Goal: Information Seeking & Learning: Check status

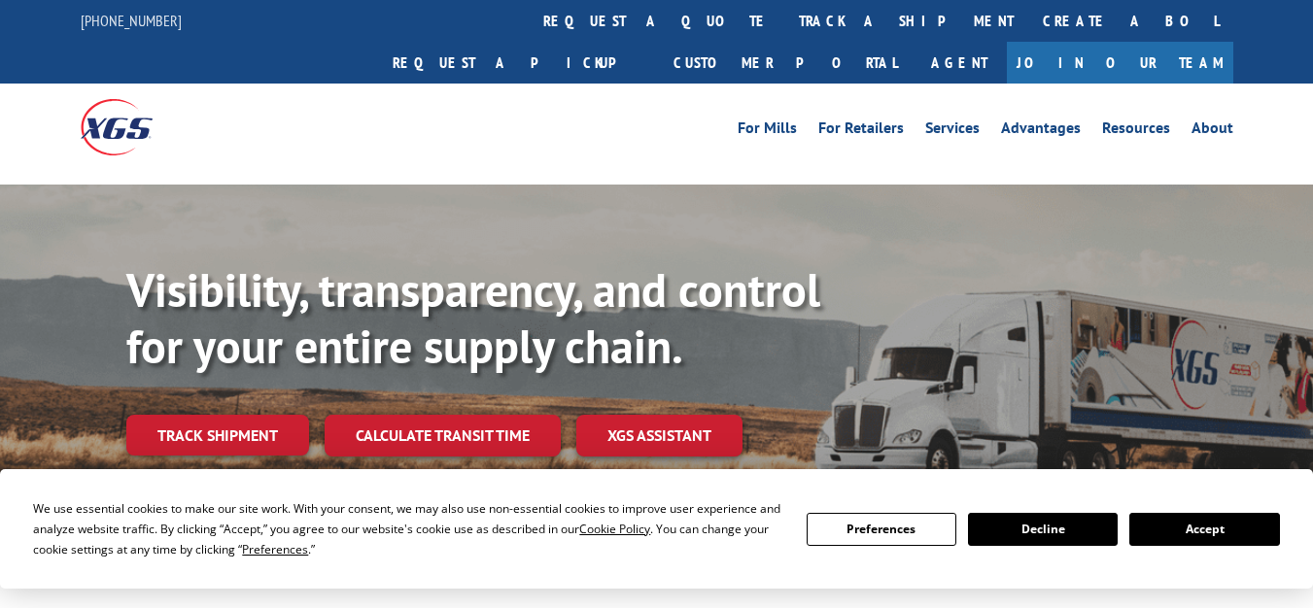
drag, startPoint x: 1316, startPoint y: 183, endPoint x: 1317, endPoint y: 76, distance: 106.9
click at [267, 415] on link "Track shipment" at bounding box center [217, 435] width 183 height 41
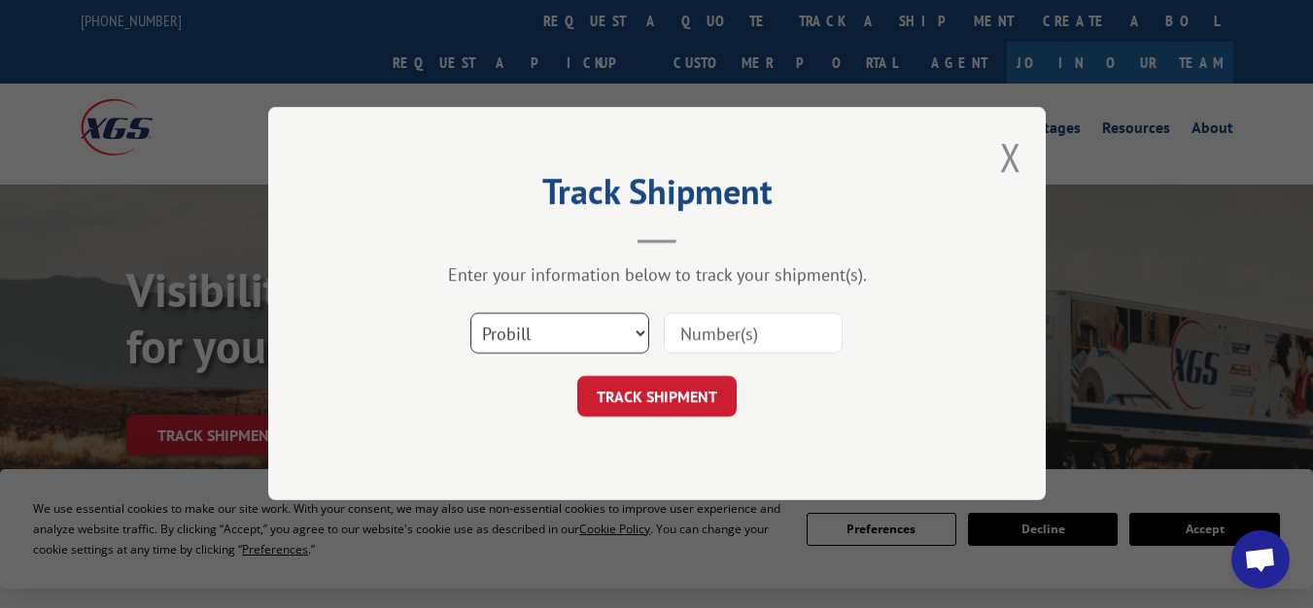
click at [525, 332] on select "Select category... Probill BOL PO" at bounding box center [559, 334] width 179 height 41
select select "bol"
click at [470, 314] on select "Select category... Probill BOL PO" at bounding box center [559, 334] width 179 height 41
paste input "7043309"
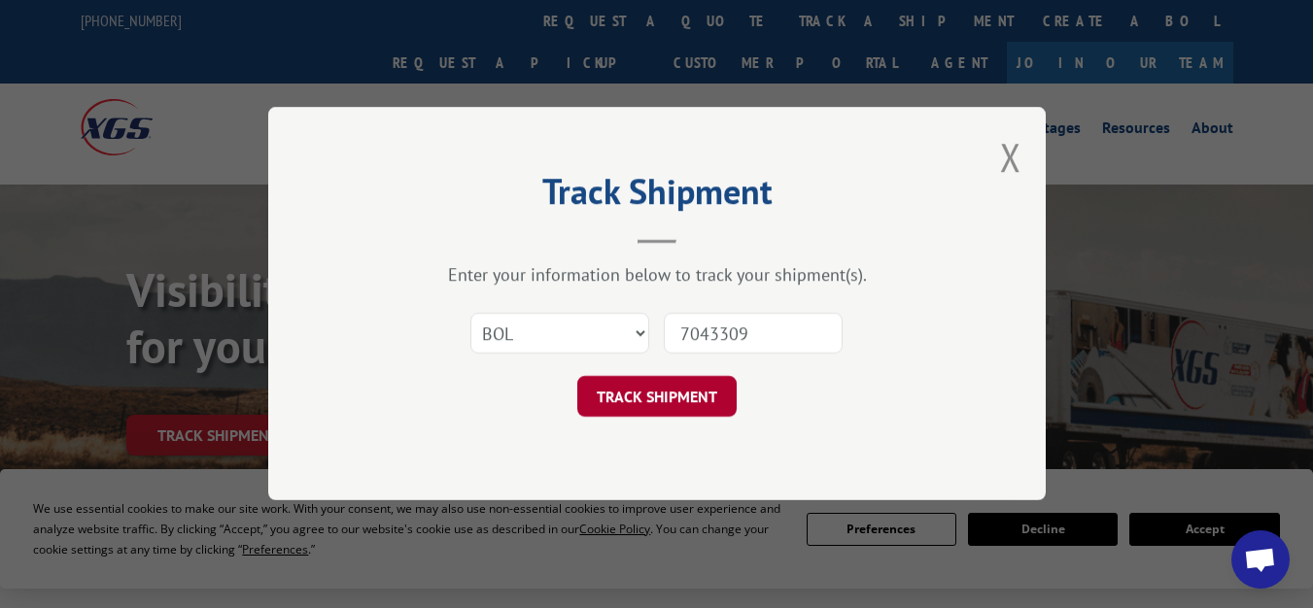
type input "7043309"
click at [695, 388] on button "TRACK SHIPMENT" at bounding box center [656, 397] width 159 height 41
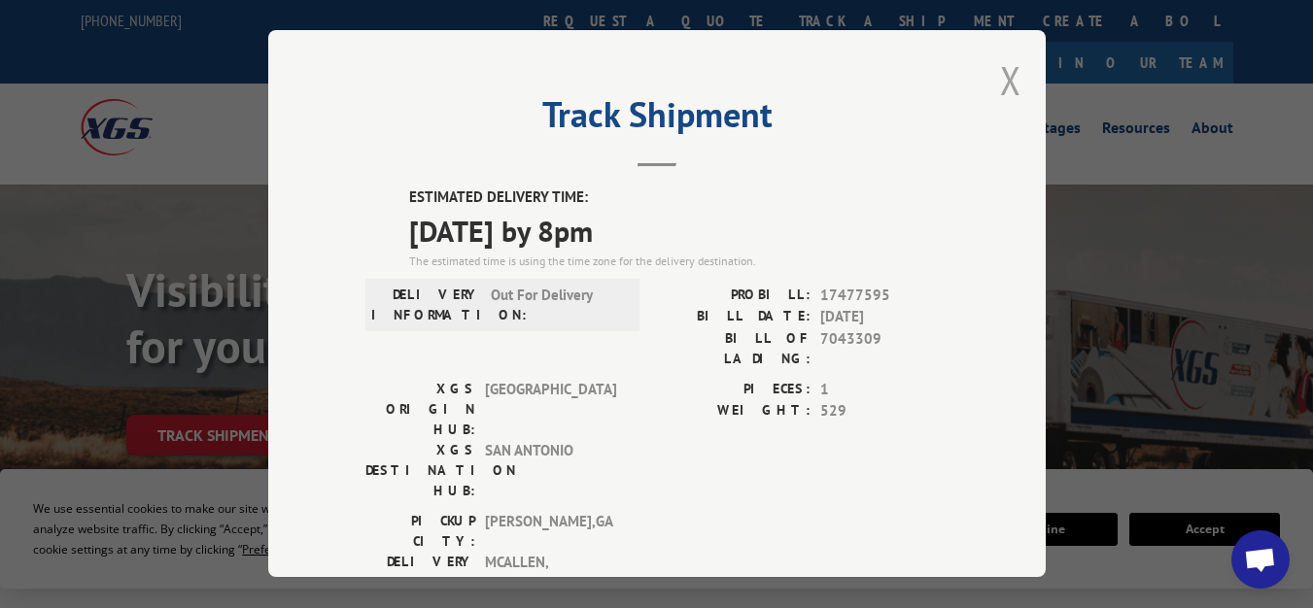
click at [1000, 86] on button "Close modal" at bounding box center [1010, 79] width 21 height 51
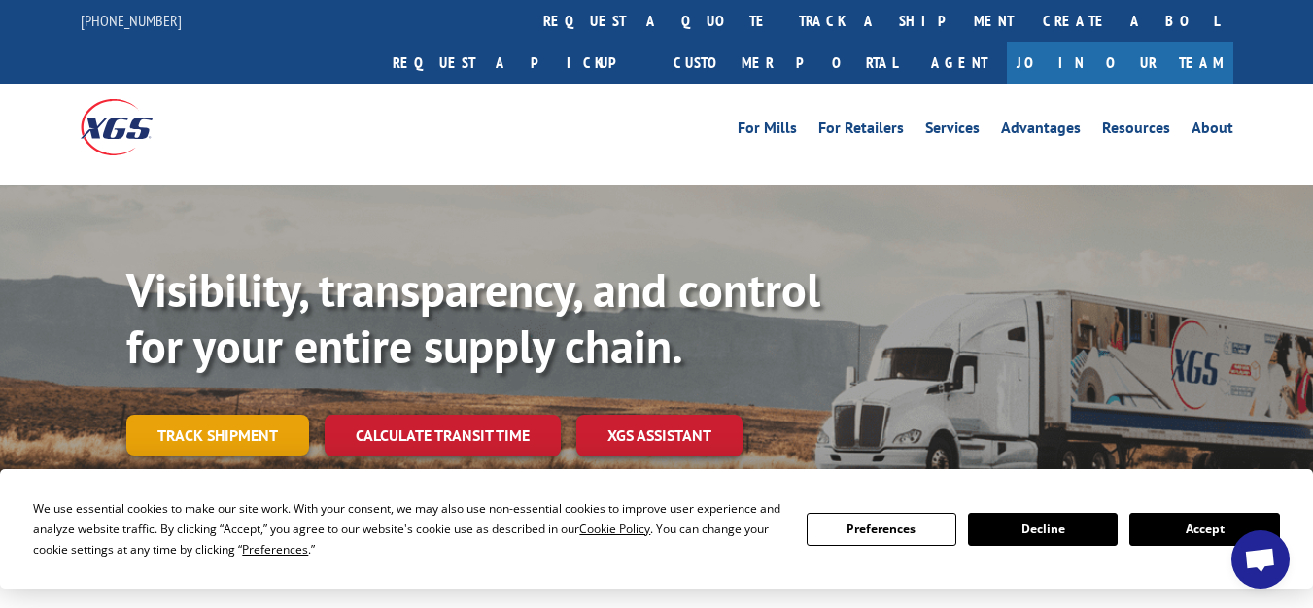
click at [271, 415] on link "Track shipment" at bounding box center [217, 435] width 183 height 41
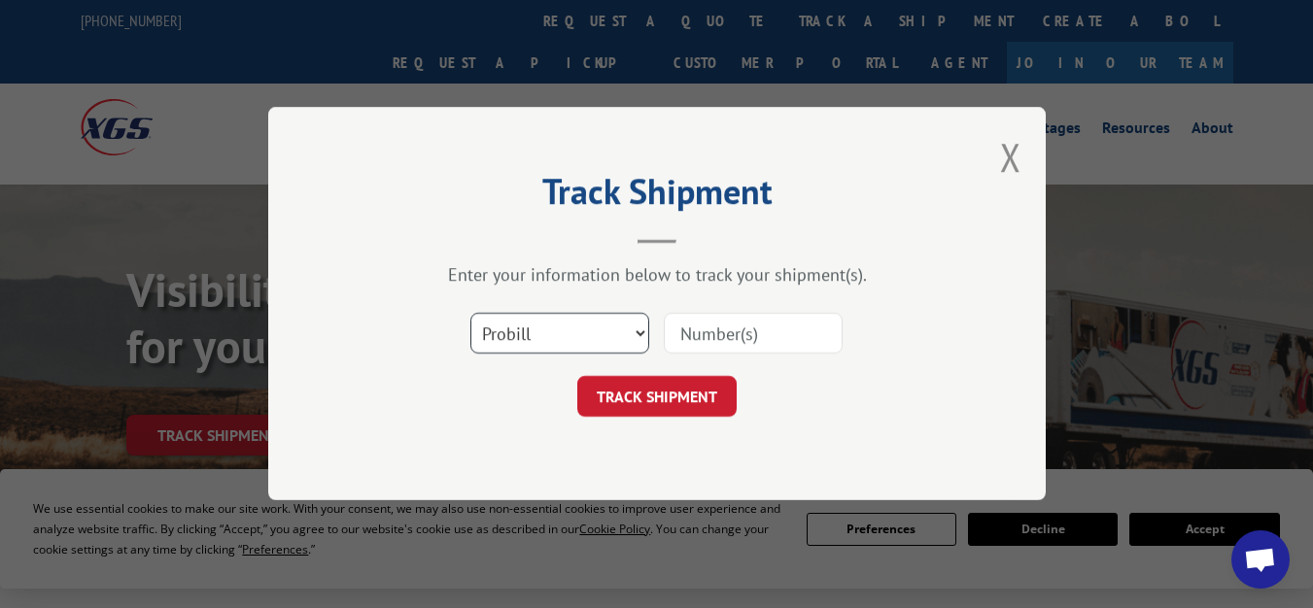
drag, startPoint x: 561, startPoint y: 324, endPoint x: 549, endPoint y: 350, distance: 27.8
click at [561, 325] on select "Select category... Probill BOL PO" at bounding box center [559, 334] width 179 height 41
select select "bol"
click at [470, 314] on select "Select category... Probill BOL PO" at bounding box center [559, 334] width 179 height 41
